Goal: Task Accomplishment & Management: Manage account settings

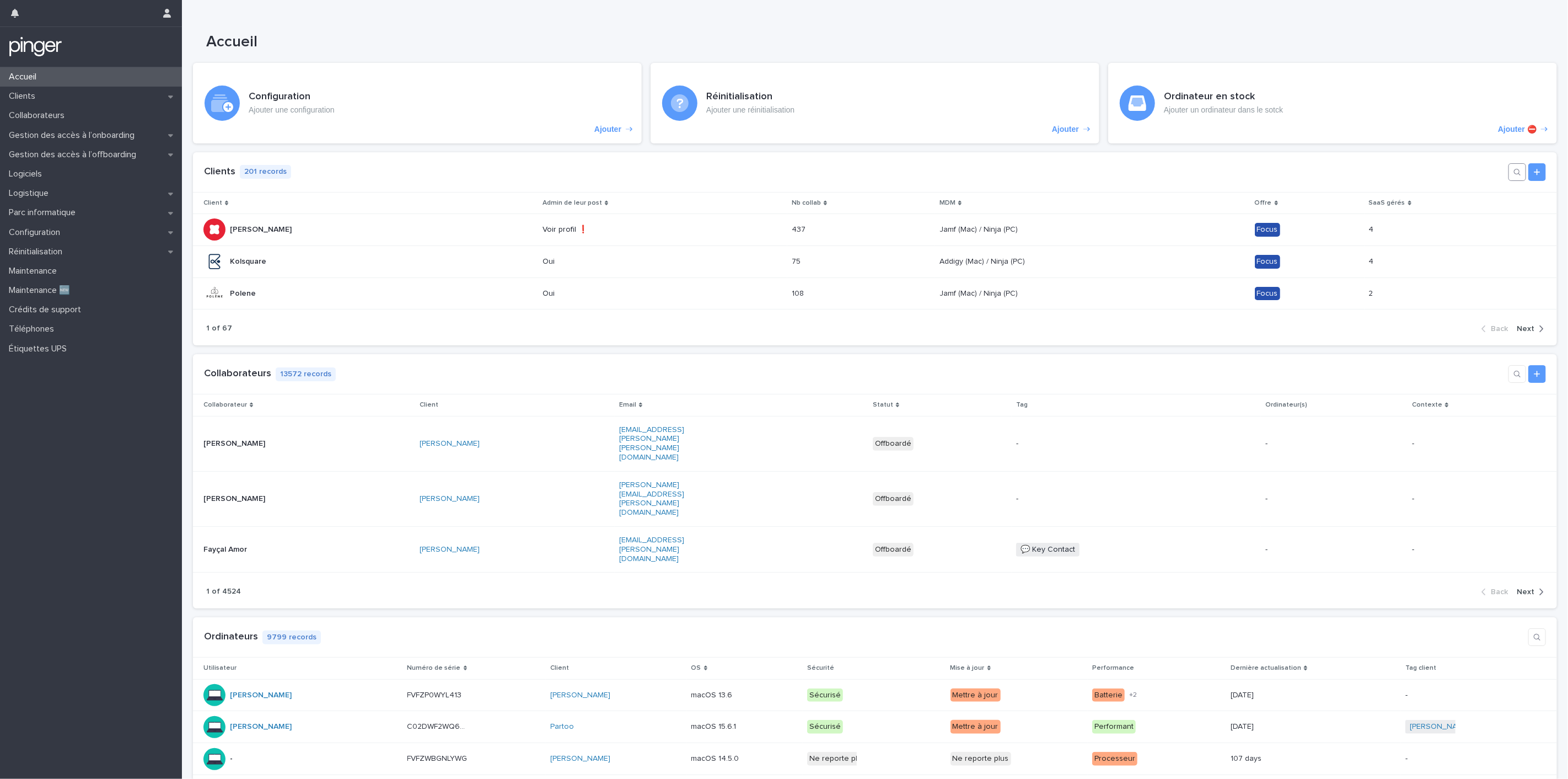
click at [1508, 175] on button "button" at bounding box center [1517, 172] width 18 height 18
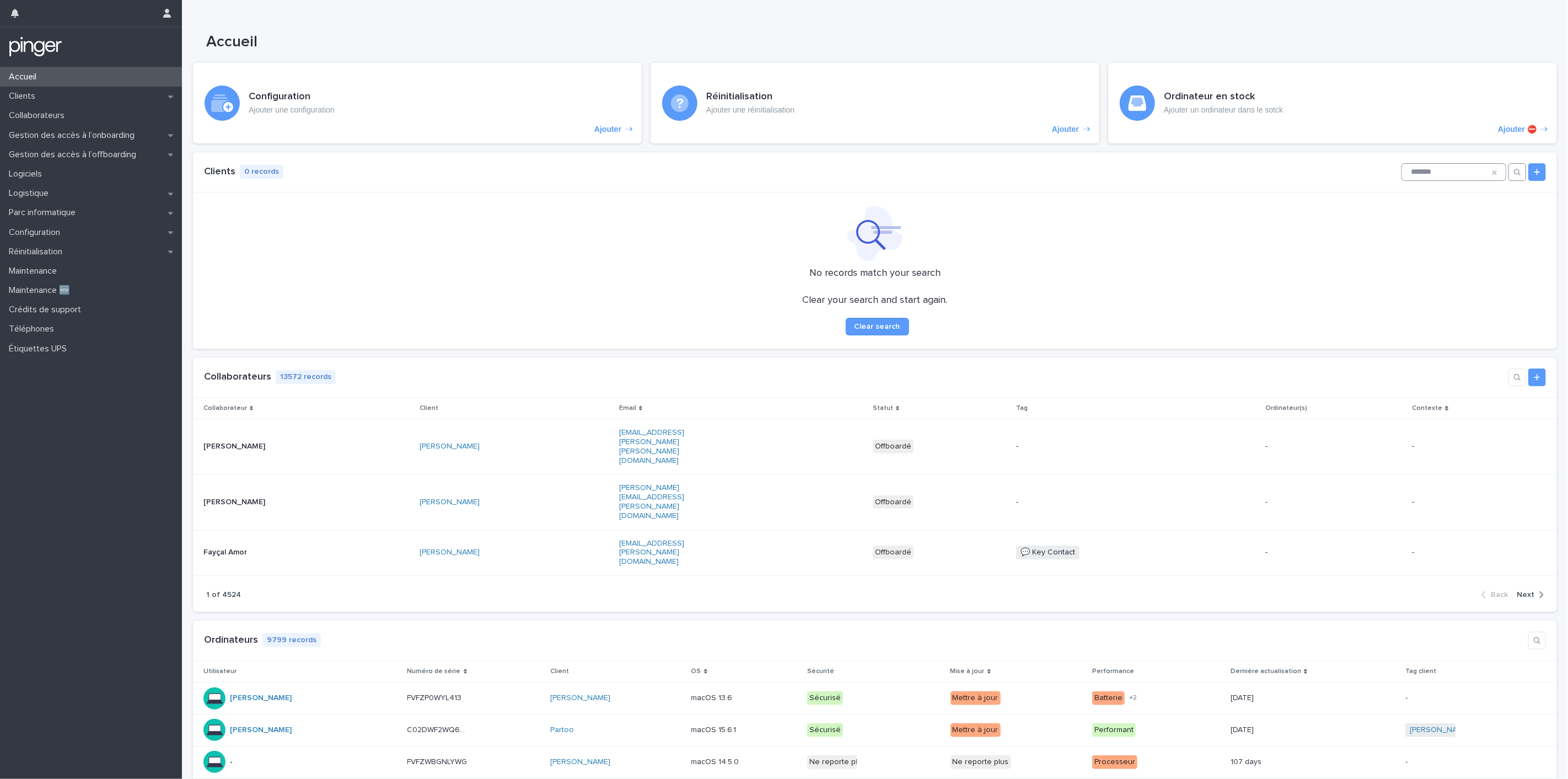
type input "*******"
click at [108, 70] on div "Accueil" at bounding box center [91, 77] width 182 height 19
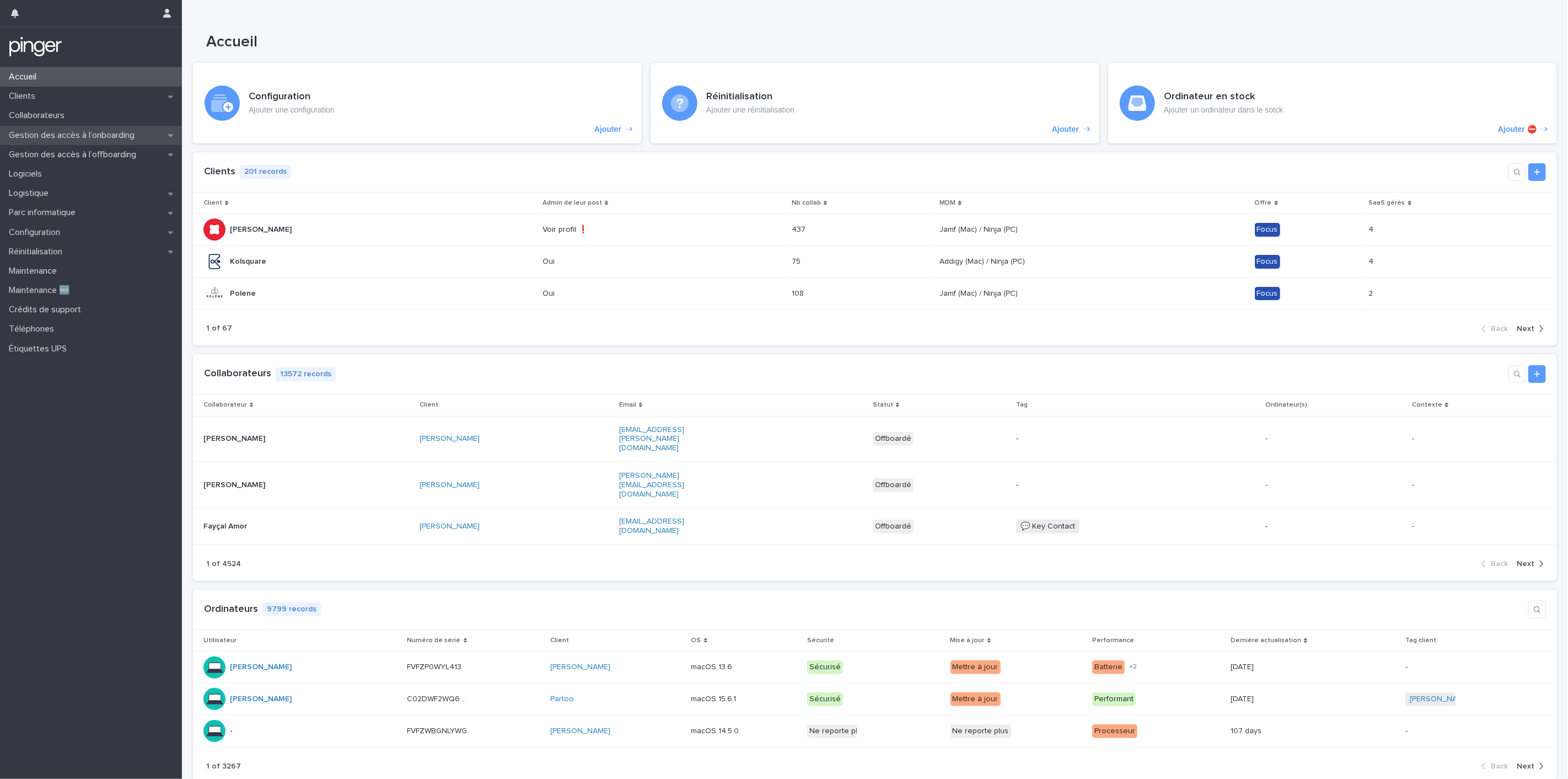
click at [88, 136] on p "Gestion des accès à l’onboarding" at bounding box center [74, 135] width 139 height 10
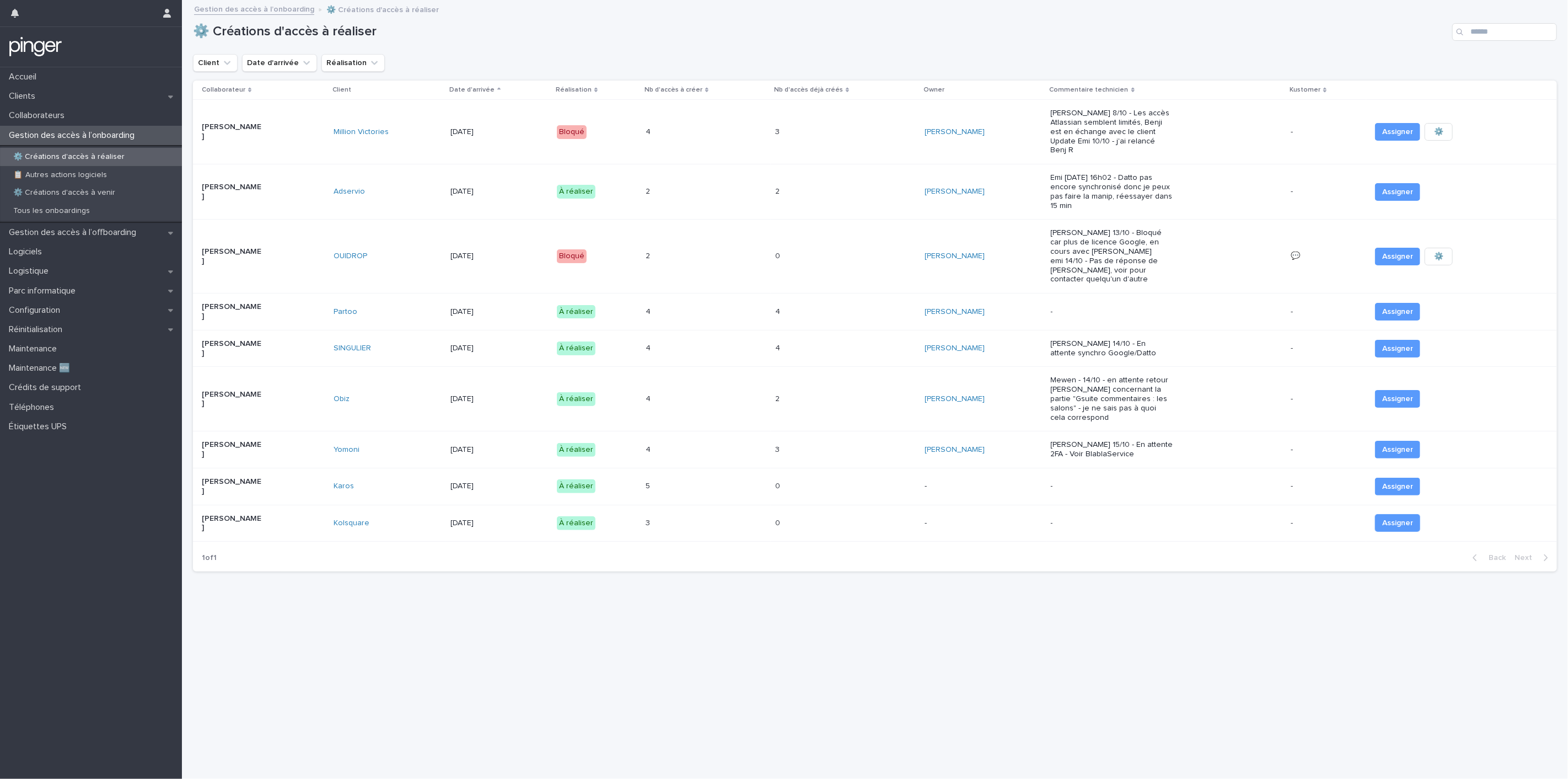
click at [249, 189] on p "Olivier Vitrac" at bounding box center [233, 192] width 61 height 19
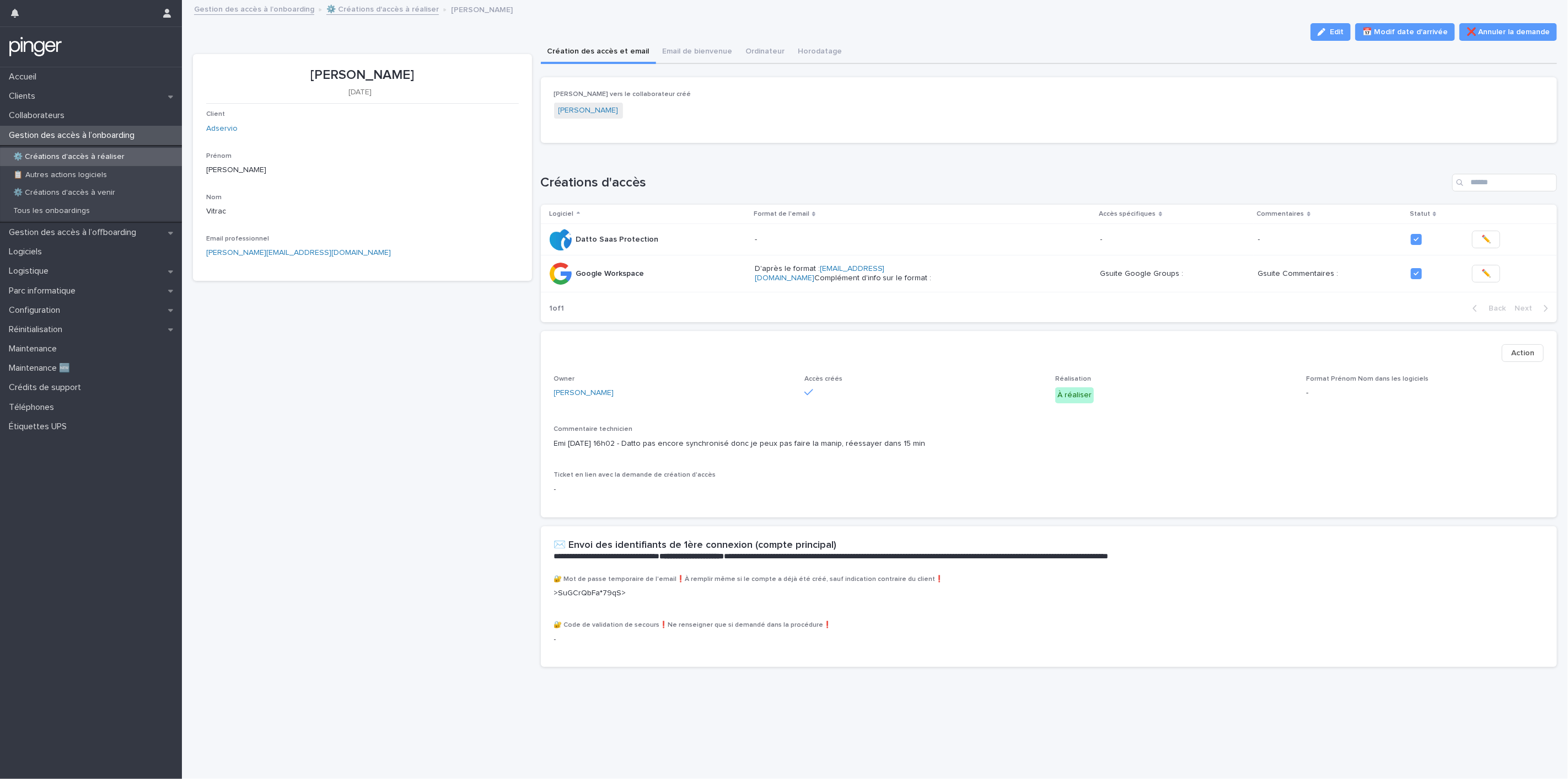
click at [1527, 356] on button "Action" at bounding box center [1522, 353] width 42 height 18
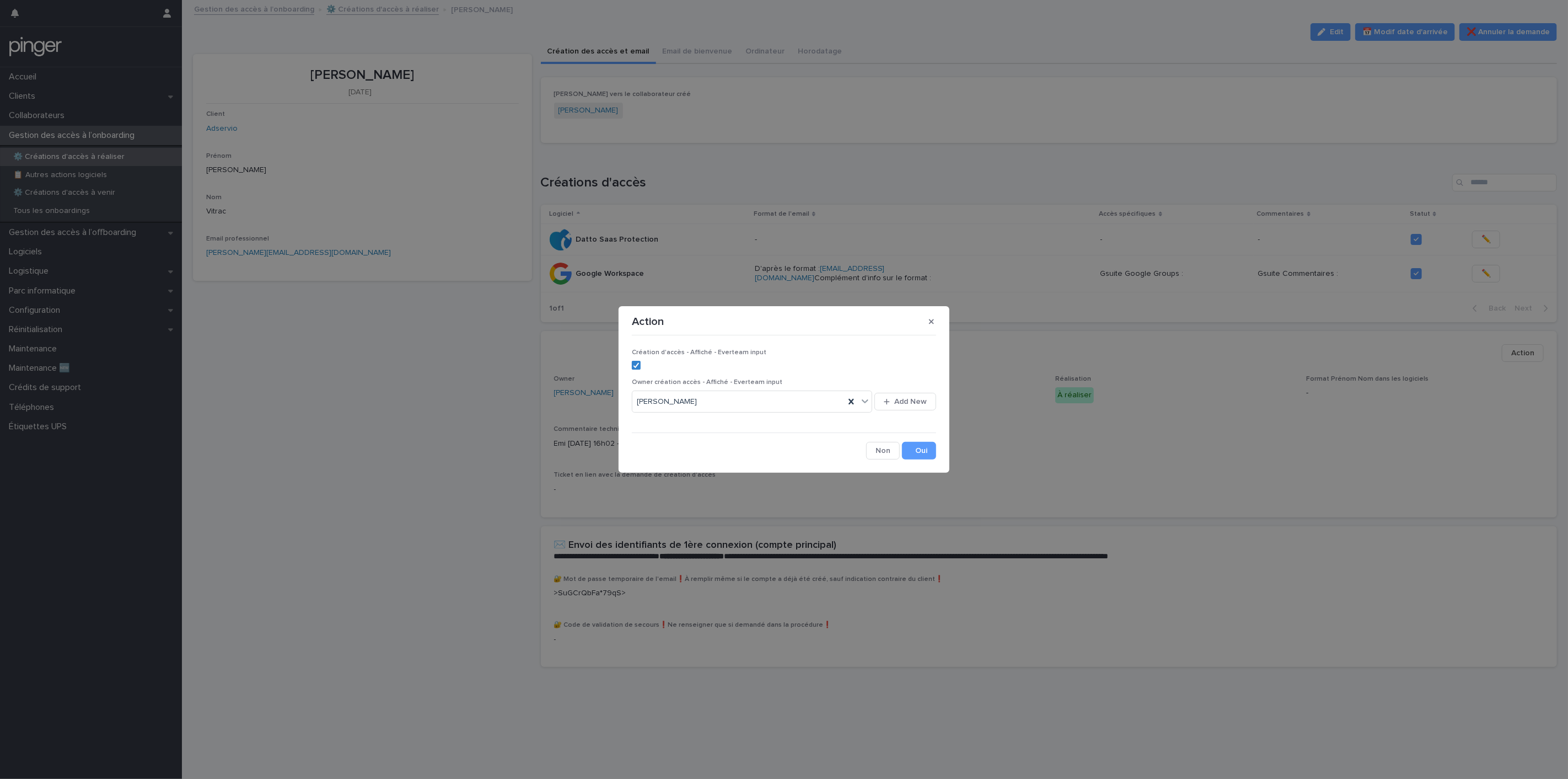
click at [641, 365] on label at bounding box center [784, 365] width 304 height 9
click at [912, 448] on button "Save" at bounding box center [919, 451] width 34 height 18
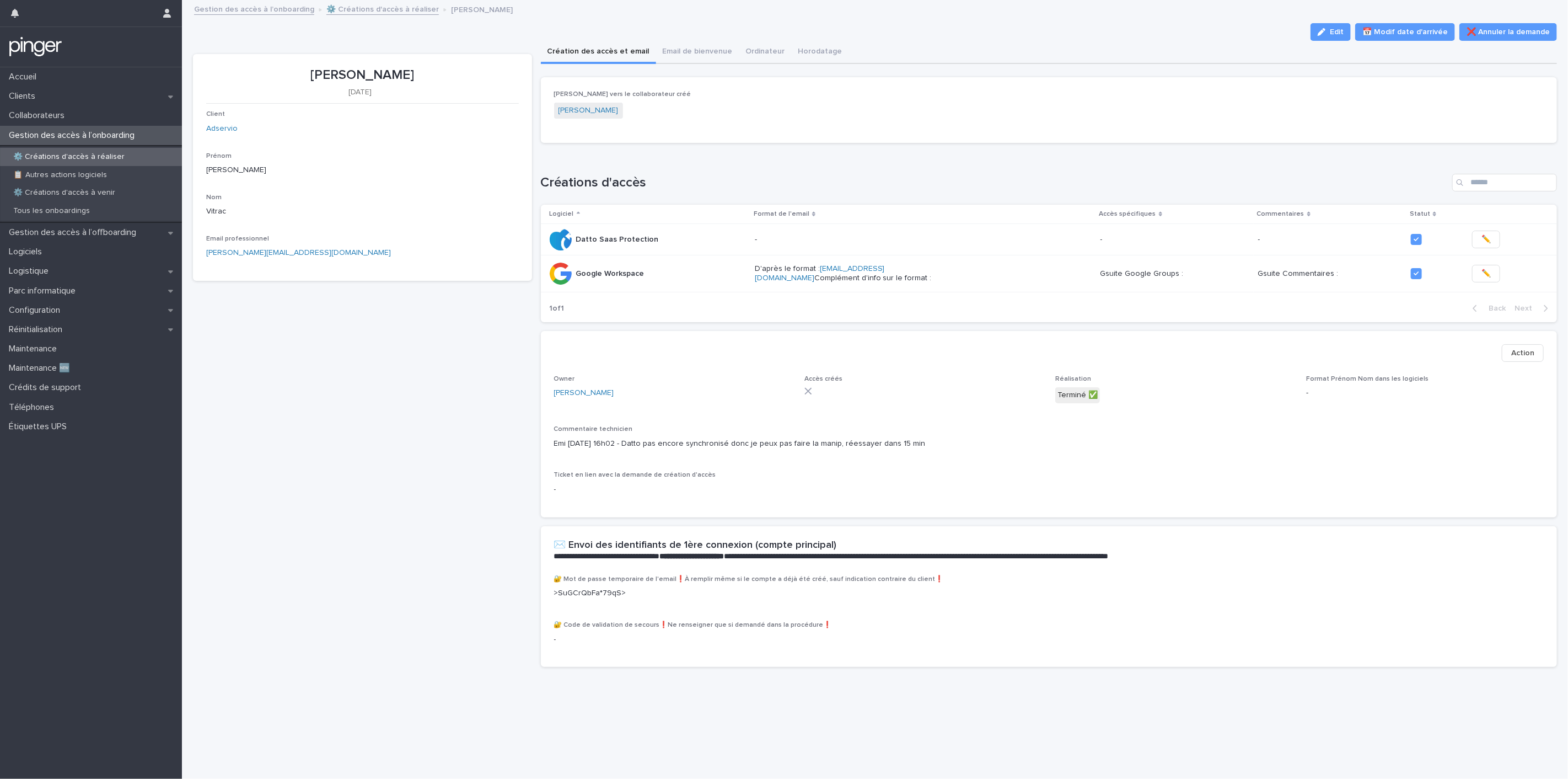
click at [1502, 356] on button "Action" at bounding box center [1522, 353] width 42 height 18
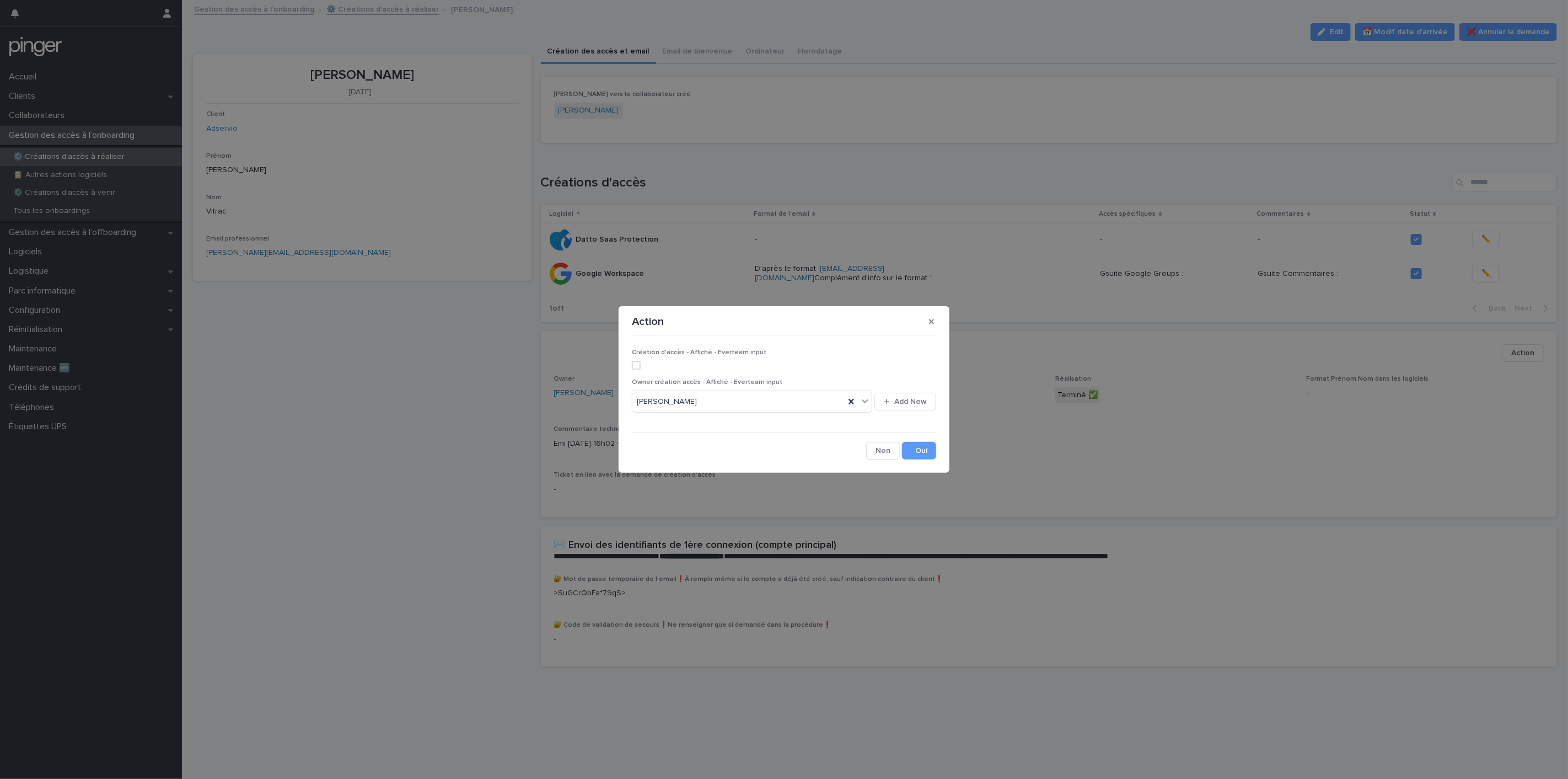
click at [649, 365] on label at bounding box center [784, 365] width 304 height 9
click at [912, 448] on button "Save" at bounding box center [919, 451] width 34 height 18
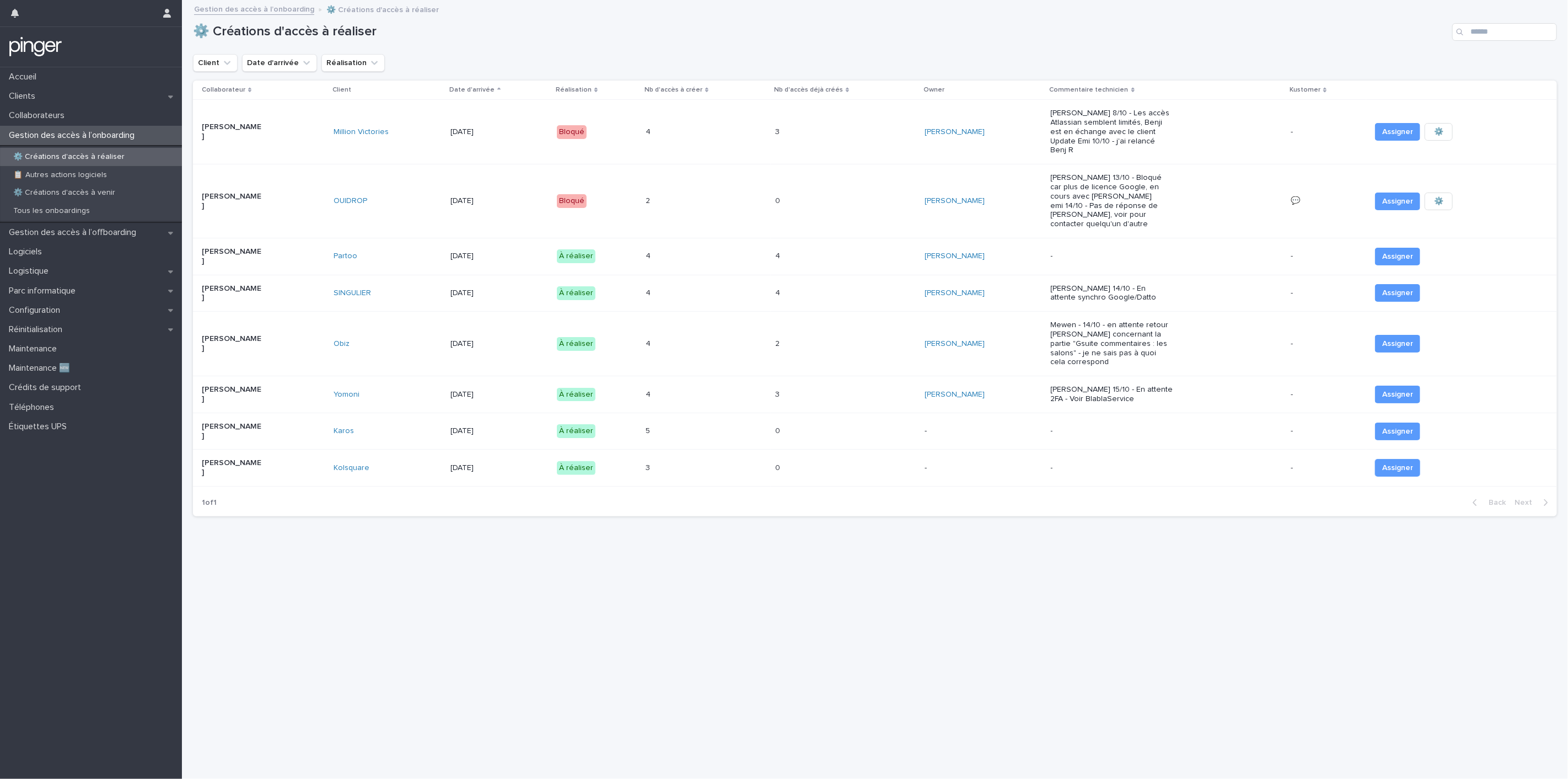
click at [256, 254] on p "Xavier Artiguebieille" at bounding box center [233, 256] width 61 height 19
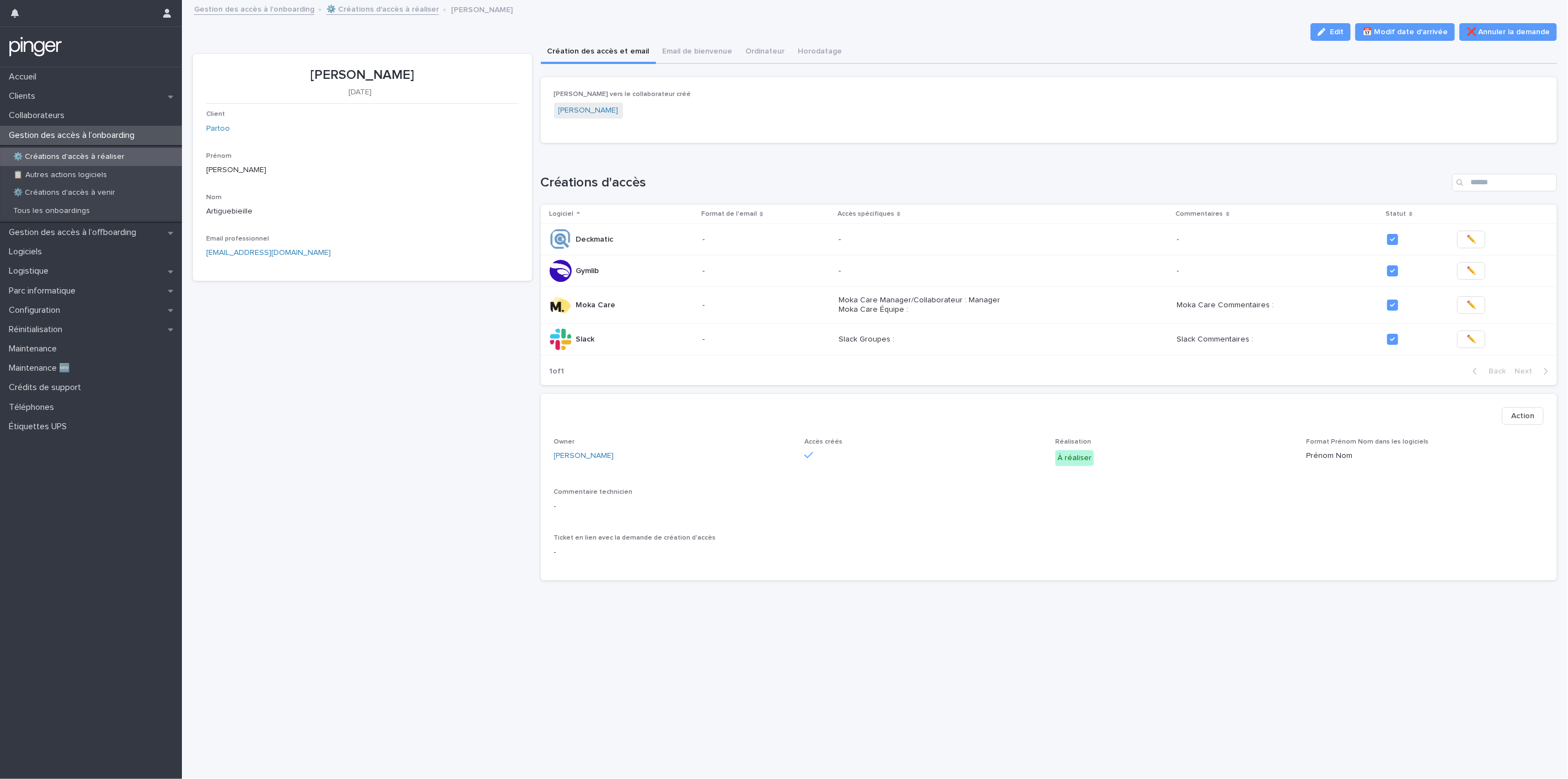
click at [1511, 421] on span "Action" at bounding box center [1523, 416] width 23 height 11
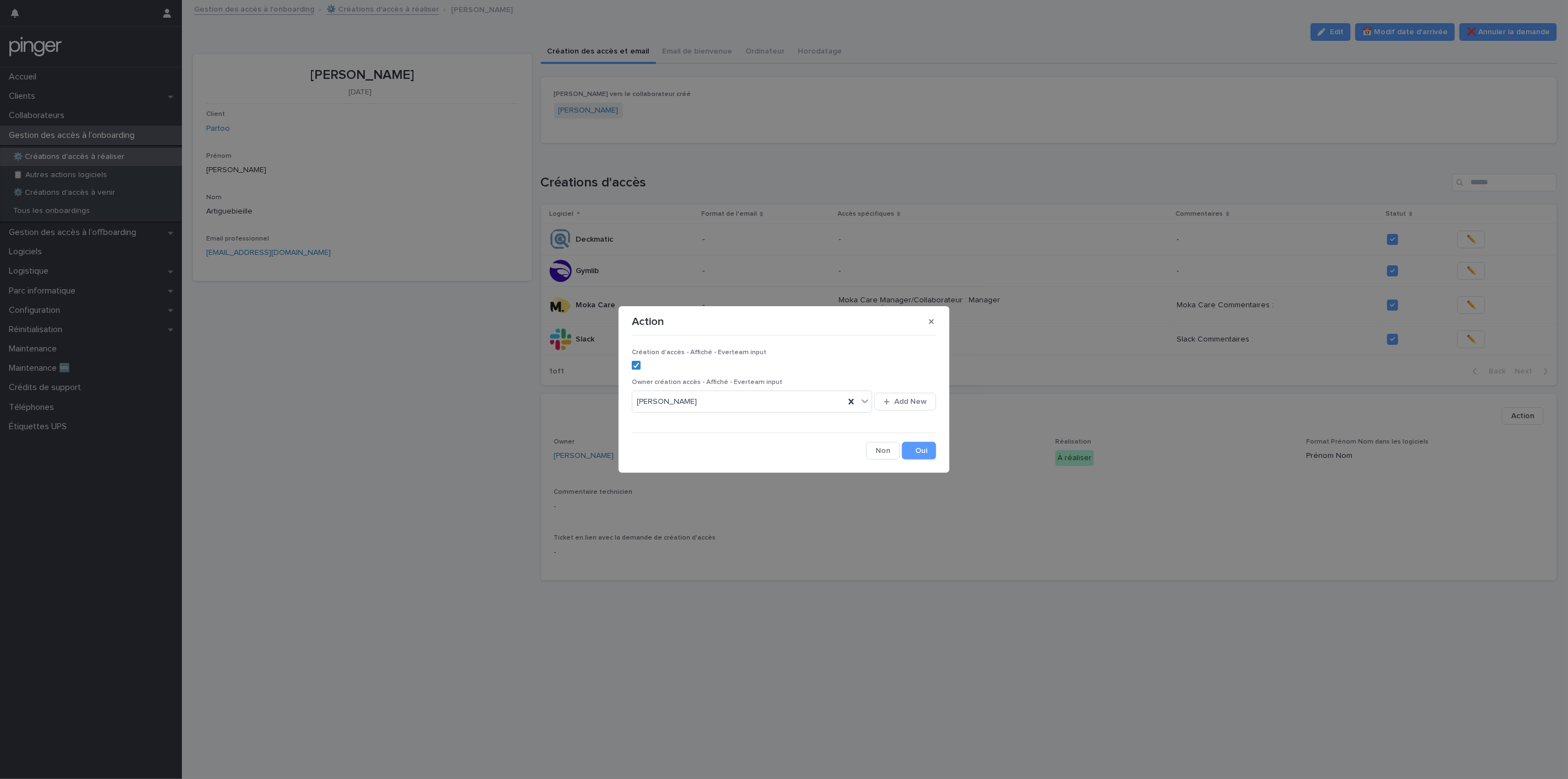
click at [648, 370] on div "Création d'accès - Affiché - Everteam input" at bounding box center [784, 363] width 304 height 30
click at [644, 367] on label at bounding box center [784, 365] width 304 height 9
click at [903, 449] on button "Save" at bounding box center [919, 451] width 34 height 18
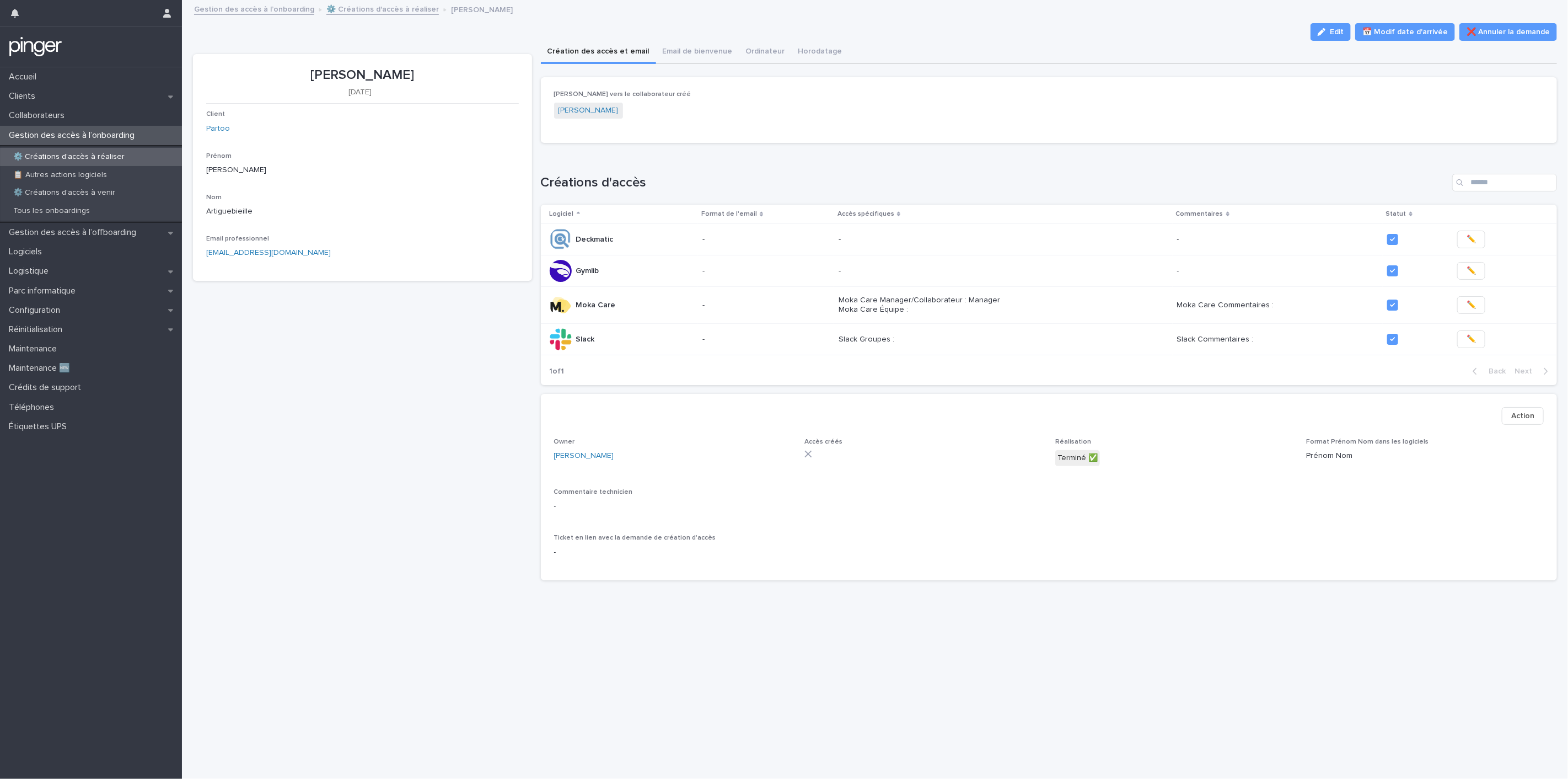
click at [1511, 420] on span "Action" at bounding box center [1523, 416] width 23 height 11
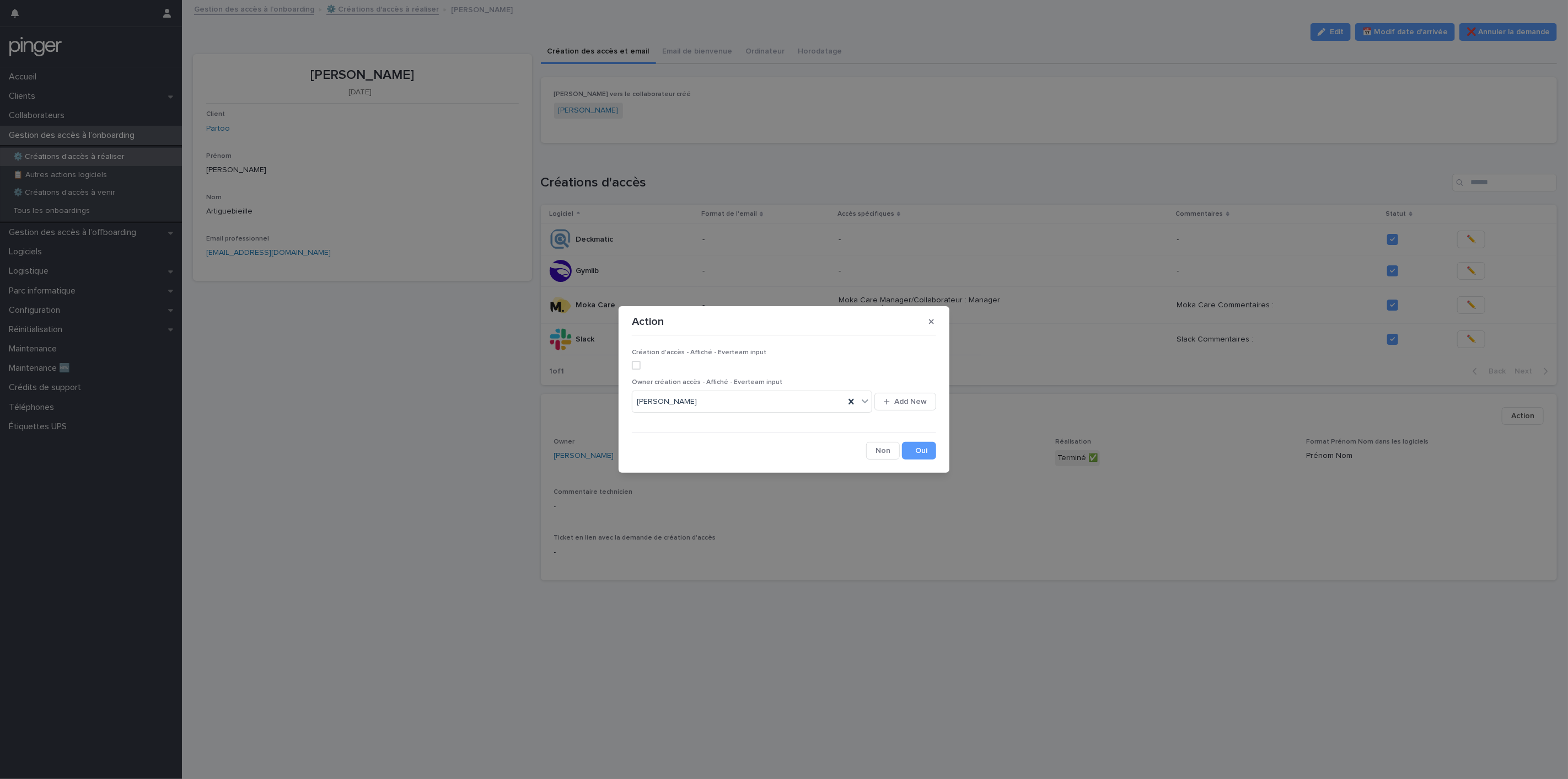
click at [637, 366] on span at bounding box center [636, 365] width 9 height 9
click at [917, 449] on button "Save" at bounding box center [919, 451] width 34 height 18
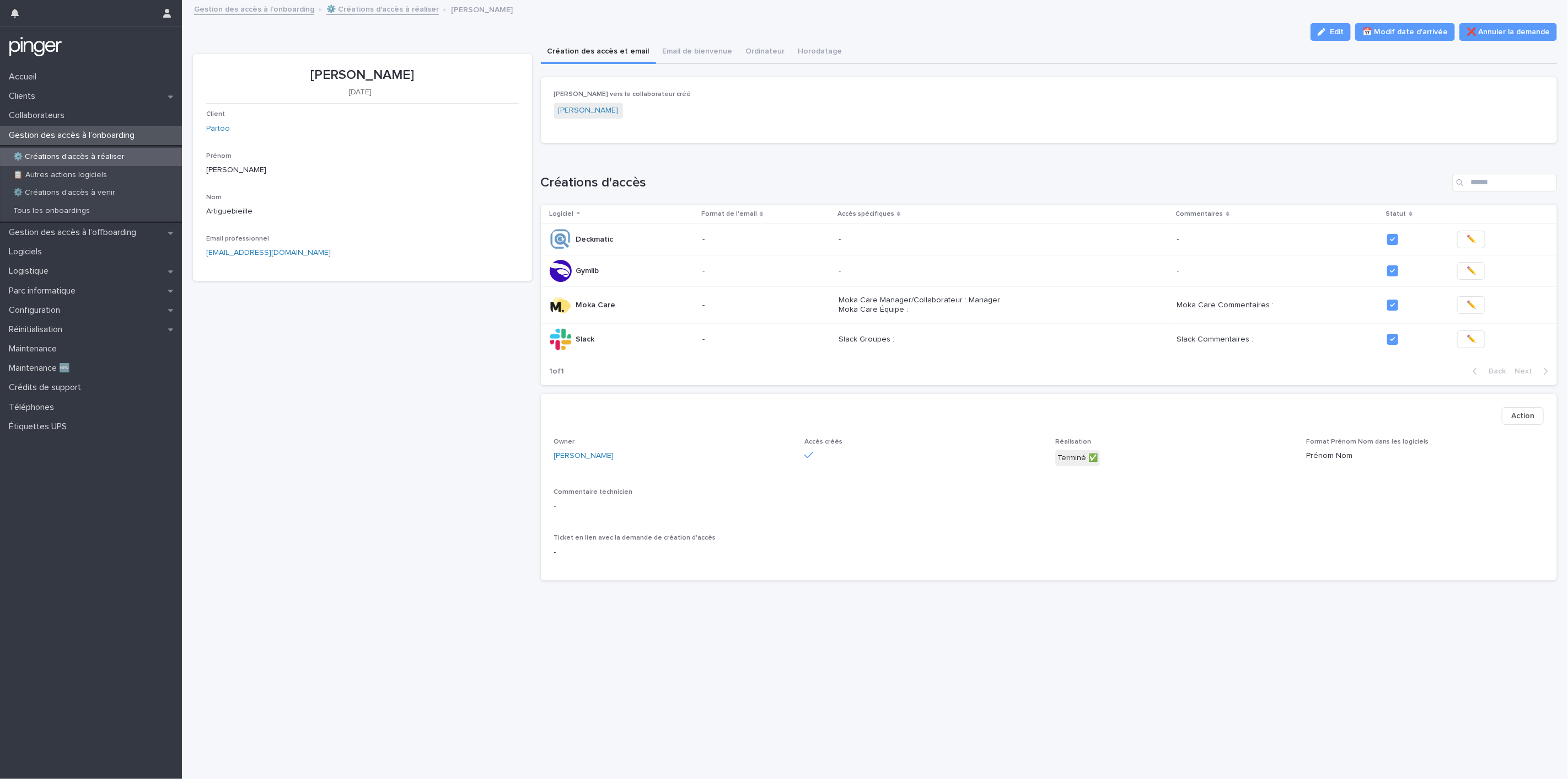
click at [387, 74] on p "Xavier Artiguebieille" at bounding box center [363, 76] width 313 height 16
copy p "Artiguebieille"
click at [369, 3] on link "⚙️ Créations d'accès à réaliser" at bounding box center [382, 9] width 113 height 13
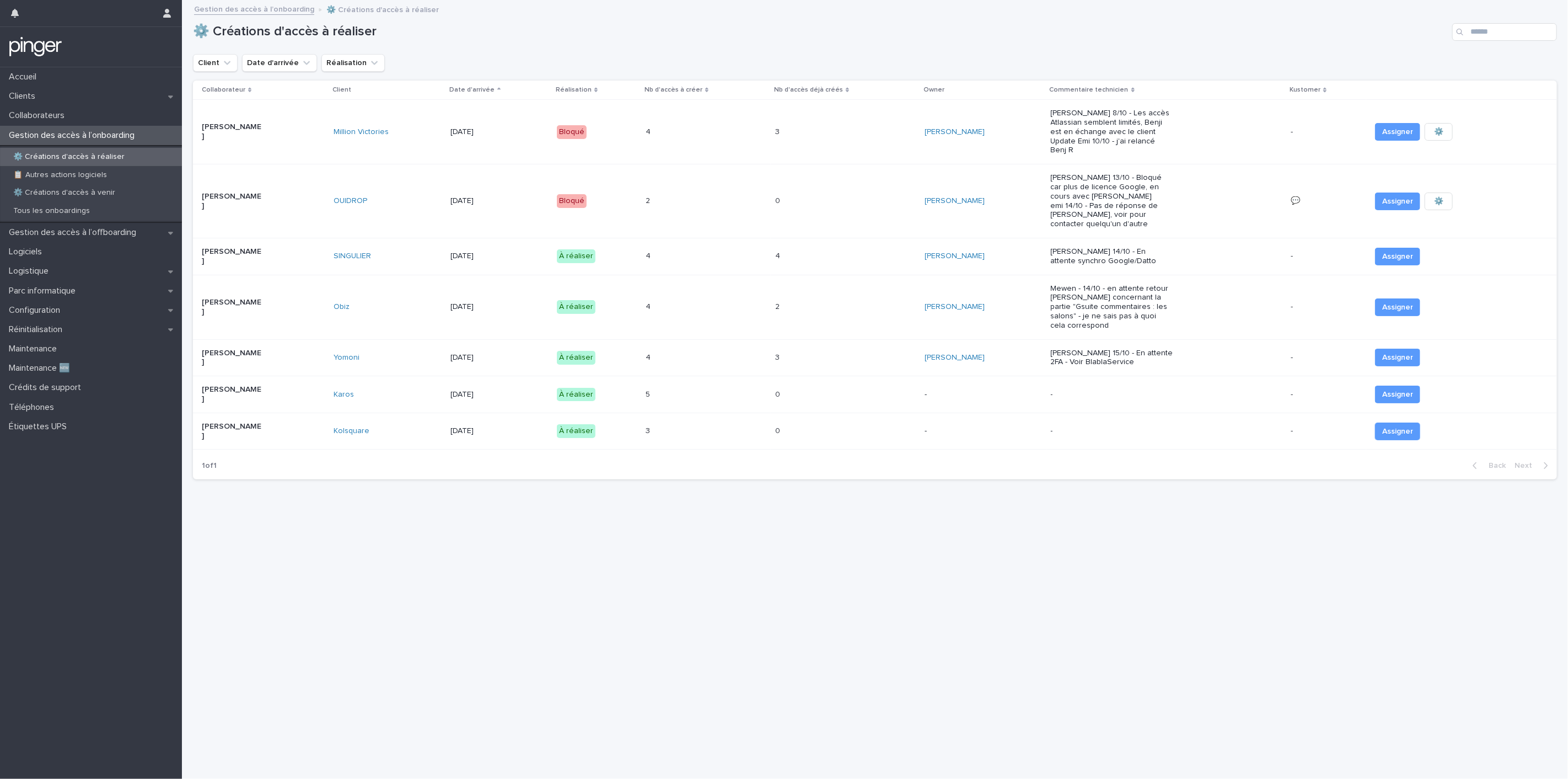
click at [389, 510] on div "Loading... Saving… Loading... Saving… ⚙️ Créations d'accès à réaliser Client Da…" at bounding box center [875, 376] width 1375 height 750
click at [296, 467] on div "⚙️ Créations d'accès à réaliser Client Date d'arrivée Réalisation Collaborateur…" at bounding box center [875, 245] width 1364 height 488
click at [413, 509] on div "Loading... Saving… Loading... Saving… ⚙️ Créations d'accès à réaliser Client Da…" at bounding box center [875, 376] width 1375 height 750
